Goal: Find specific page/section: Find specific page/section

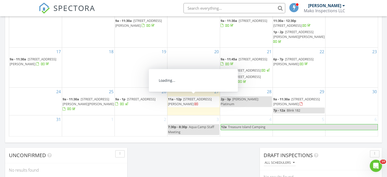
scroll to position [471, 395]
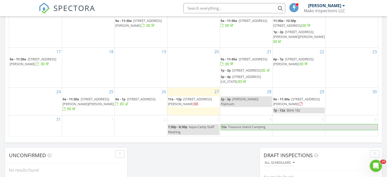
click at [205, 97] on span "3710 Galway Dr, New Port Richey 34652" at bounding box center [190, 101] width 44 height 9
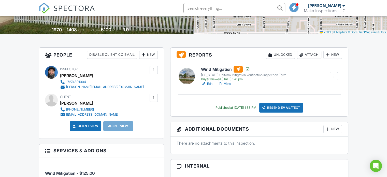
click at [220, 69] on h6 "Wind Mitigation" at bounding box center [243, 69] width 85 height 7
click at [207, 9] on input "text" at bounding box center [234, 8] width 102 height 10
click at [205, 5] on input "pitts" at bounding box center [234, 8] width 102 height 10
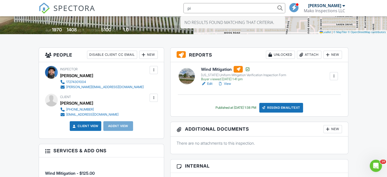
type input "p"
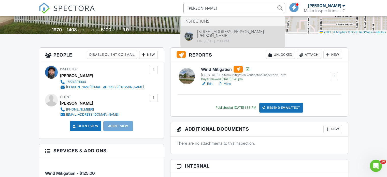
type input "denis pi"
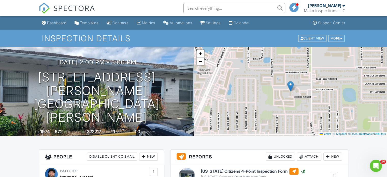
click at [212, 7] on input "text" at bounding box center [234, 8] width 102 height 10
click at [64, 6] on span "SPECTORA" at bounding box center [74, 8] width 42 height 11
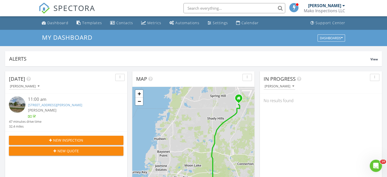
click at [193, 7] on input "text" at bounding box center [234, 8] width 102 height 10
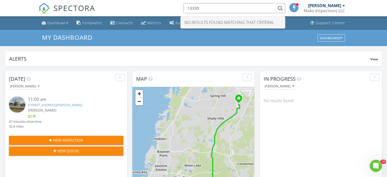
drag, startPoint x: 202, startPoint y: 7, endPoint x: 195, endPoint y: 10, distance: 7.9
click at [195, 10] on input "13330" at bounding box center [234, 8] width 102 height 10
type input "1"
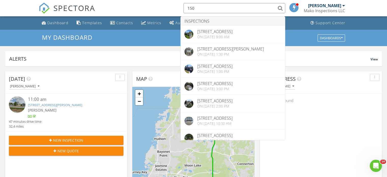
click at [208, 8] on input "150" at bounding box center [234, 8] width 102 height 10
type input "1"
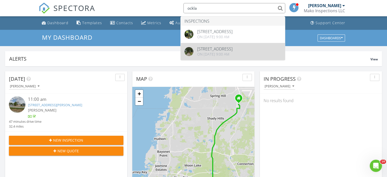
type input "ockla"
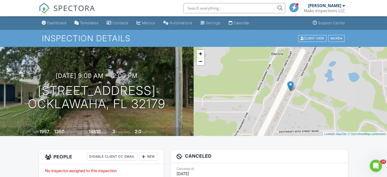
click at [205, 10] on input "text" at bounding box center [234, 8] width 102 height 10
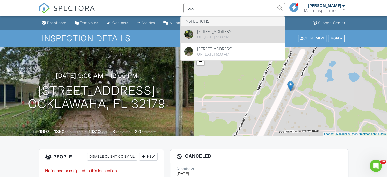
type input "ockl"
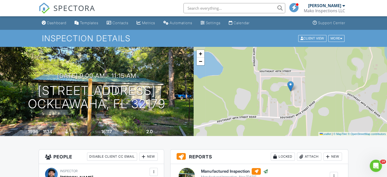
click at [191, 7] on input "text" at bounding box center [234, 8] width 102 height 10
click at [197, 8] on input "text" at bounding box center [234, 8] width 102 height 10
click at [65, 9] on span "SPECTORA" at bounding box center [74, 8] width 42 height 11
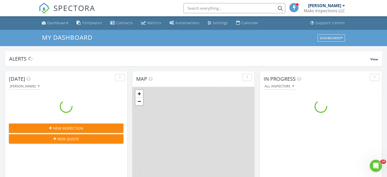
scroll to position [471, 395]
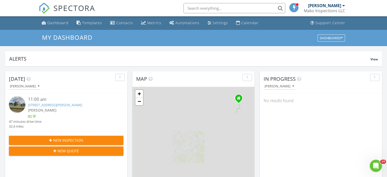
click at [195, 8] on input "text" at bounding box center [234, 8] width 102 height 10
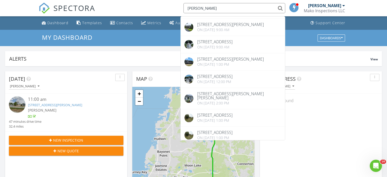
scroll to position [259, 0]
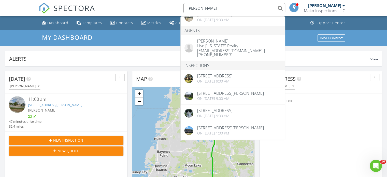
click at [210, 8] on input "[PERSON_NAME]" at bounding box center [234, 8] width 102 height 10
type input "d"
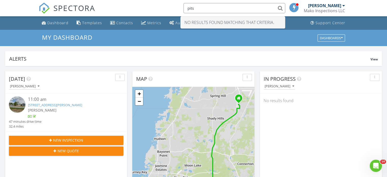
click at [210, 8] on input "pits" at bounding box center [234, 8] width 102 height 10
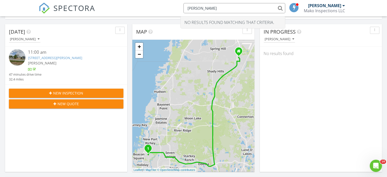
scroll to position [0, 0]
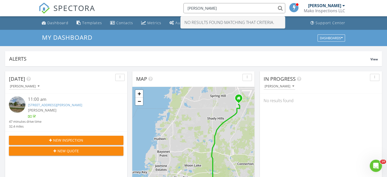
click at [199, 8] on input "[PERSON_NAME]" at bounding box center [234, 8] width 102 height 10
type input "p"
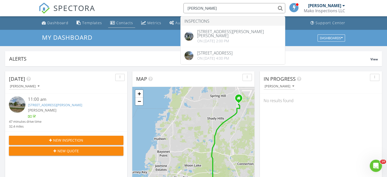
type input "[PERSON_NAME]"
click at [121, 20] on link "Contacts" at bounding box center [121, 22] width 27 height 9
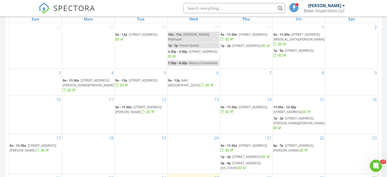
scroll to position [253, 0]
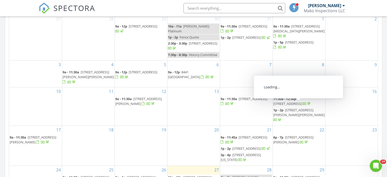
click at [298, 108] on span "5355 Jobeth Dr, New Port Richey 34652" at bounding box center [298, 112] width 51 height 9
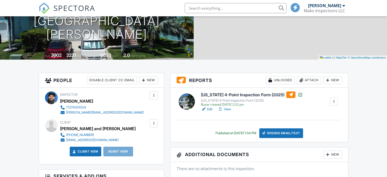
scroll to position [76, 0]
click at [242, 97] on h6 "[US_STATE] 4-Point Inspection Form (2025)" at bounding box center [252, 94] width 102 height 7
